Goal: Task Accomplishment & Management: Manage account settings

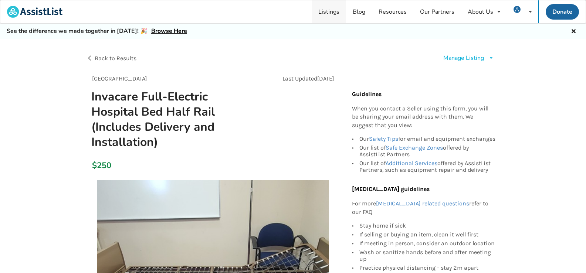
click at [337, 14] on link "Listings" at bounding box center [329, 11] width 34 height 23
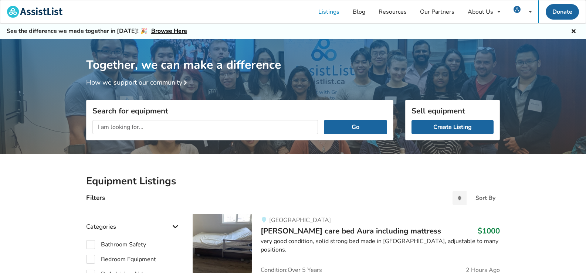
click at [138, 127] on input "text" at bounding box center [205, 127] width 226 height 14
click at [324, 120] on button "Go" at bounding box center [355, 127] width 63 height 14
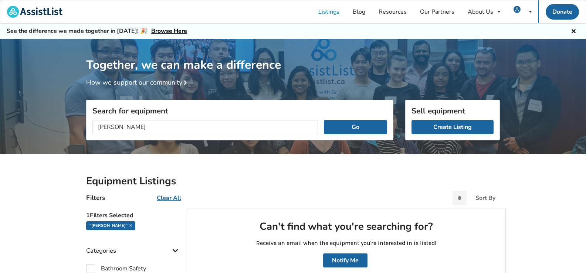
click at [134, 127] on input "hoyer" at bounding box center [205, 127] width 226 height 14
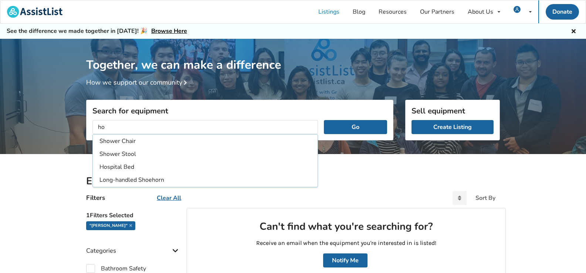
type input "h"
type input "lift"
click at [324, 120] on button "Go" at bounding box center [355, 127] width 63 height 14
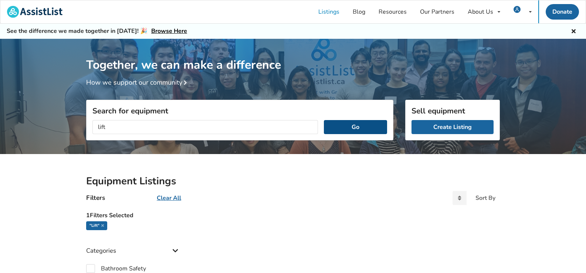
click at [348, 128] on button "Go" at bounding box center [355, 127] width 63 height 14
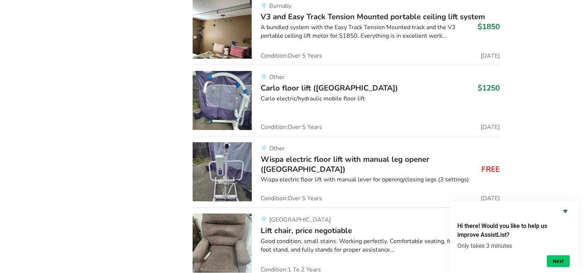
scroll to position [1717, 0]
click at [215, 104] on img at bounding box center [222, 100] width 59 height 59
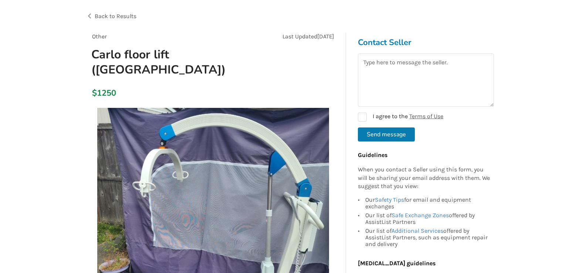
scroll to position [42, 0]
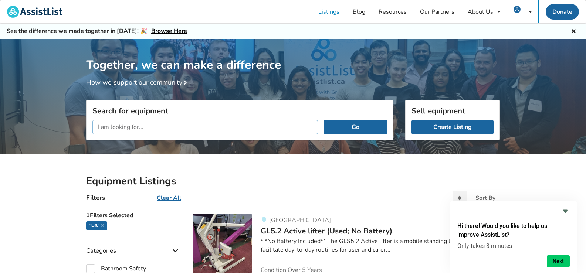
click at [212, 134] on input "text" at bounding box center [205, 127] width 226 height 14
click at [324, 120] on button "Go" at bounding box center [355, 127] width 63 height 14
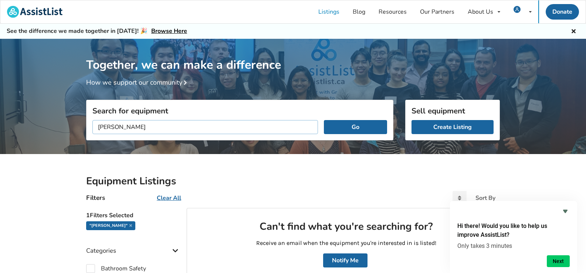
scroll to position [74, 0]
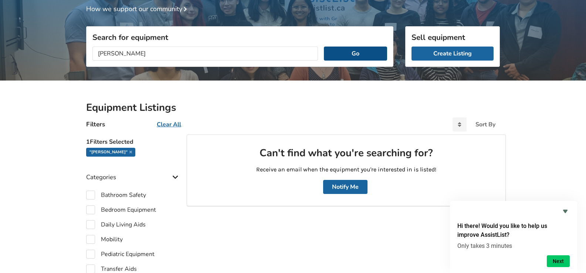
click at [353, 48] on button "Go" at bounding box center [355, 54] width 63 height 14
click at [168, 51] on input "gurney" at bounding box center [205, 54] width 226 height 14
type input "g"
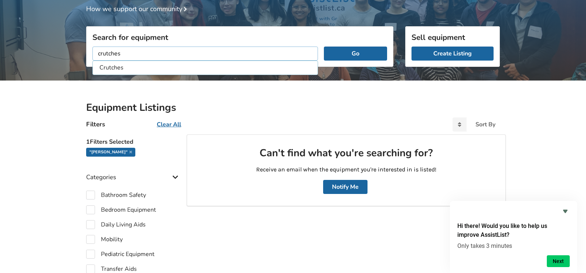
type input "crutches"
click at [324, 47] on button "Go" at bounding box center [355, 54] width 63 height 14
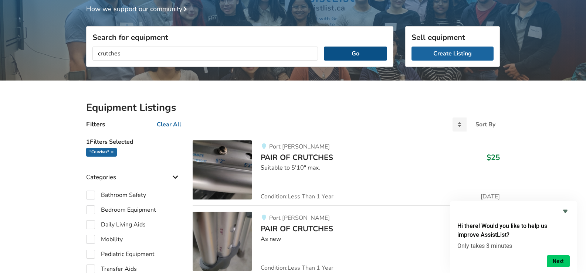
click at [349, 58] on button "Go" at bounding box center [355, 54] width 63 height 14
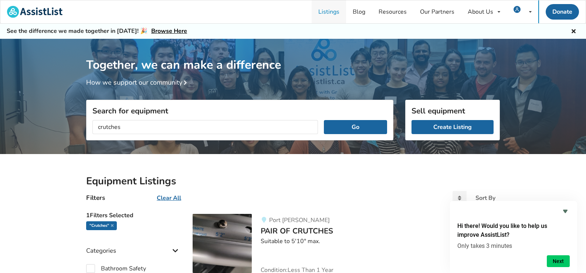
click at [334, 17] on link "Listings" at bounding box center [329, 11] width 34 height 23
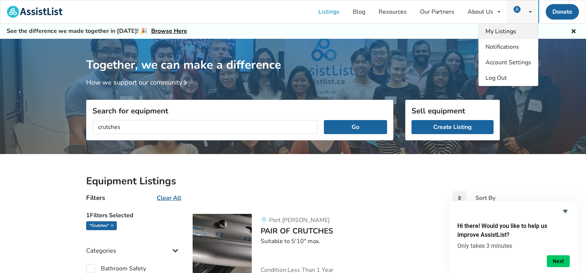
click at [504, 27] on link "My Listings" at bounding box center [508, 32] width 59 height 16
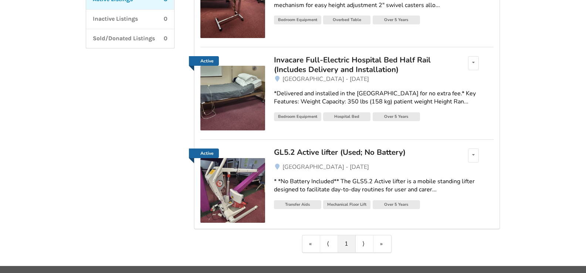
scroll to position [176, 0]
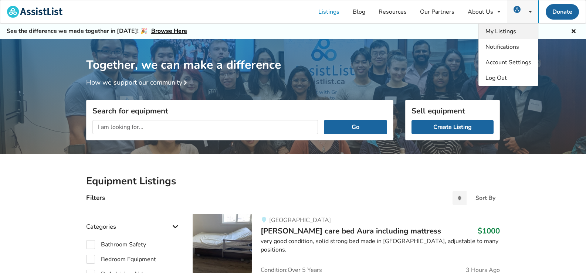
click at [500, 28] on span "My Listings" at bounding box center [501, 31] width 31 height 8
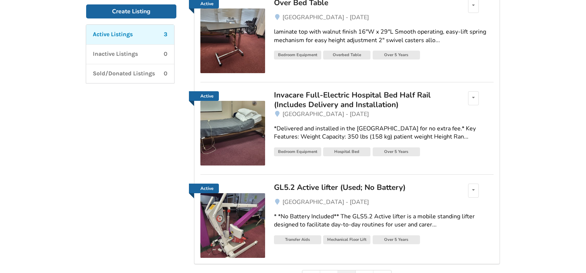
scroll to position [176, 0]
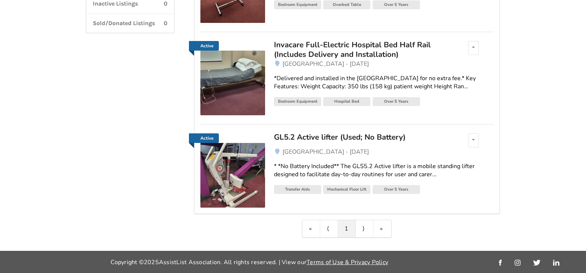
click at [233, 180] on img at bounding box center [232, 175] width 65 height 65
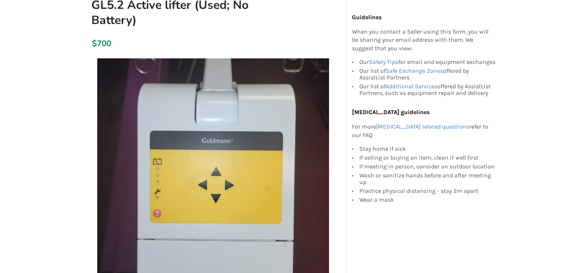
scroll to position [45, 0]
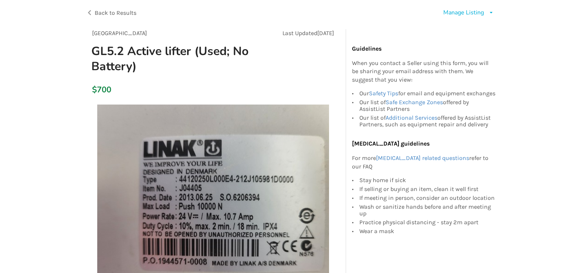
click at [486, 15] on div "Manage Listing Edit listing Renew listing Mark as Sold Delete listing" at bounding box center [468, 13] width 51 height 9
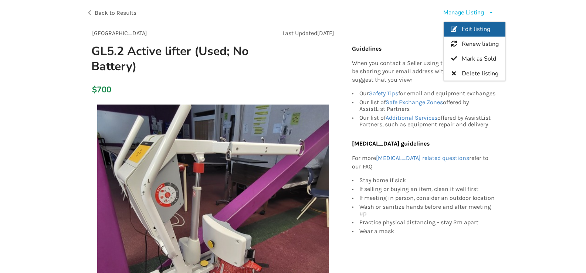
click at [477, 24] on link "Edit listing" at bounding box center [475, 29] width 62 height 15
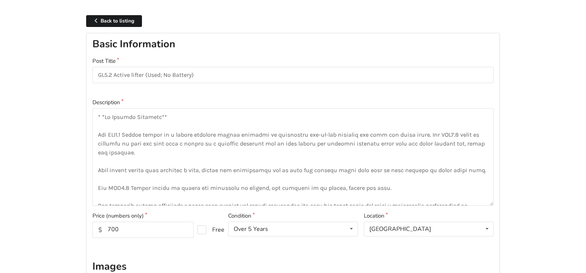
scroll to position [45, 0]
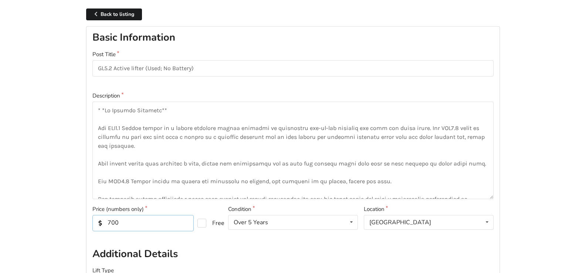
click at [110, 223] on input "700" at bounding box center [142, 223] width 101 height 16
click at [112, 222] on input "500" at bounding box center [142, 223] width 101 height 16
type input "400"
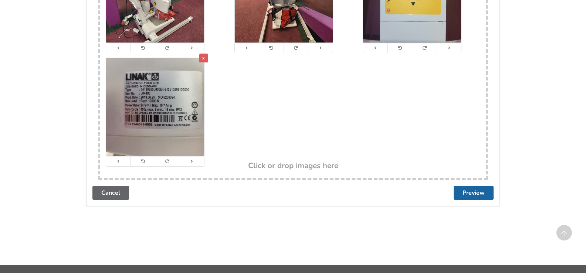
scroll to position [510, 0]
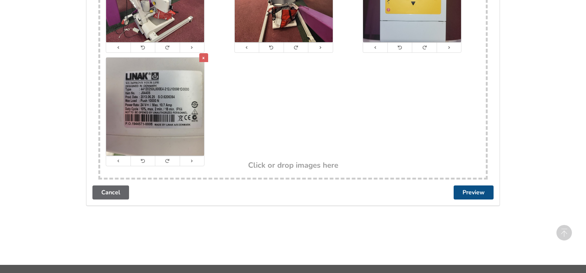
click at [482, 193] on button "Preview" at bounding box center [474, 193] width 40 height 14
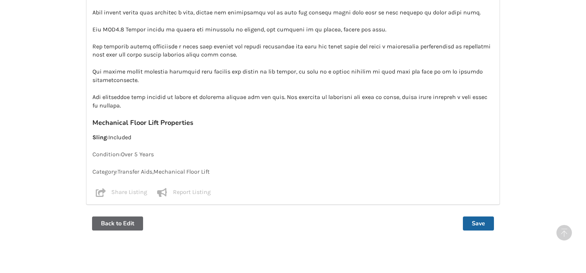
scroll to position [669, 0]
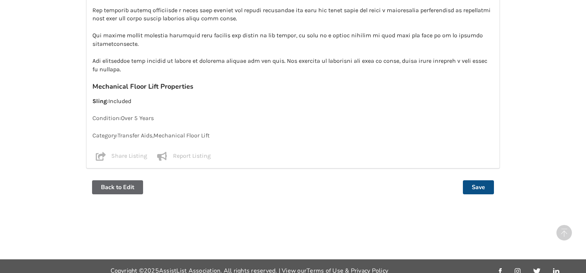
click at [482, 180] on button "Save" at bounding box center [478, 187] width 31 height 14
